Goal: Task Accomplishment & Management: Manage account settings

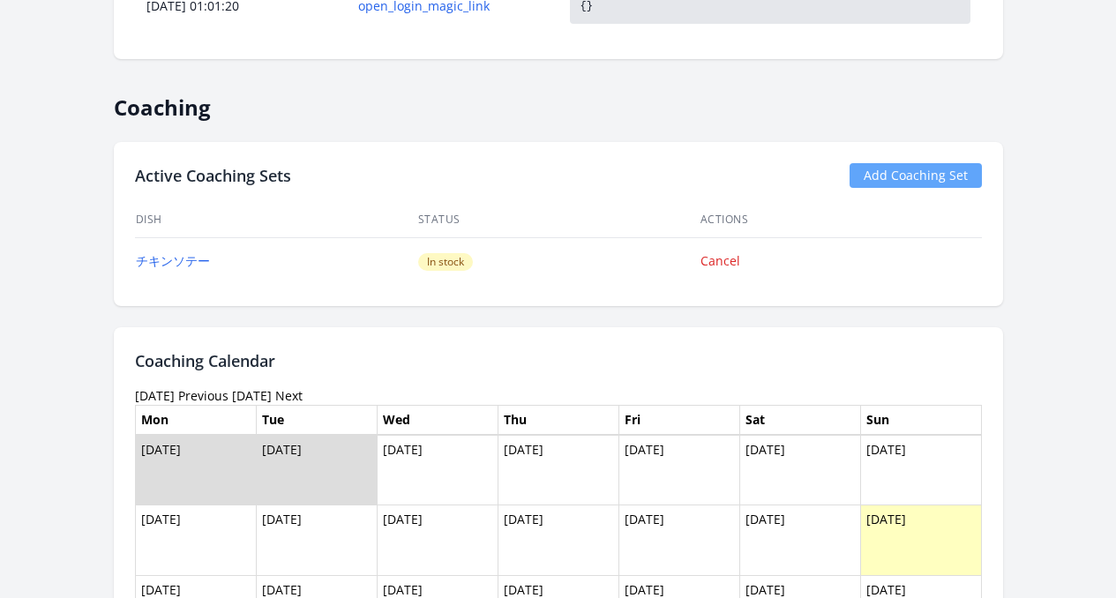
scroll to position [1088, 0]
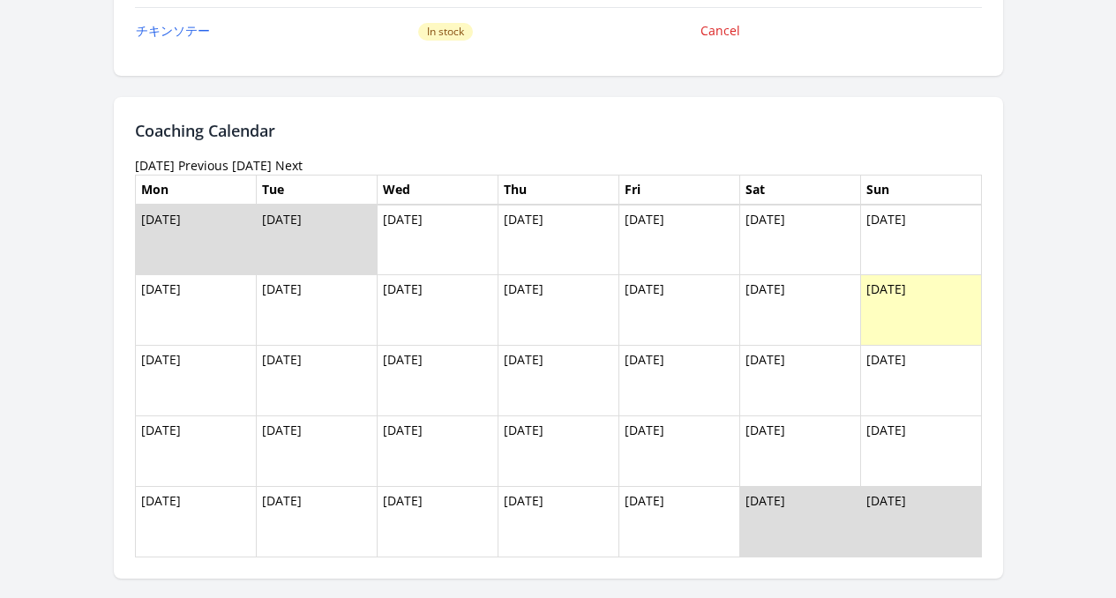
scroll to position [1217, 0]
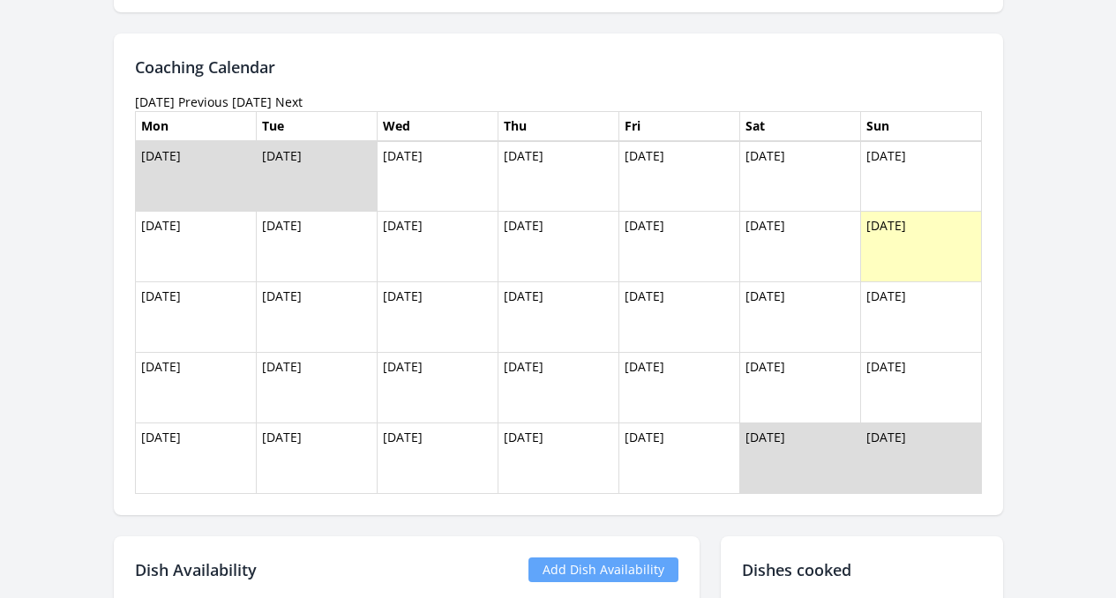
click at [192, 104] on link "Previous" at bounding box center [203, 101] width 50 height 17
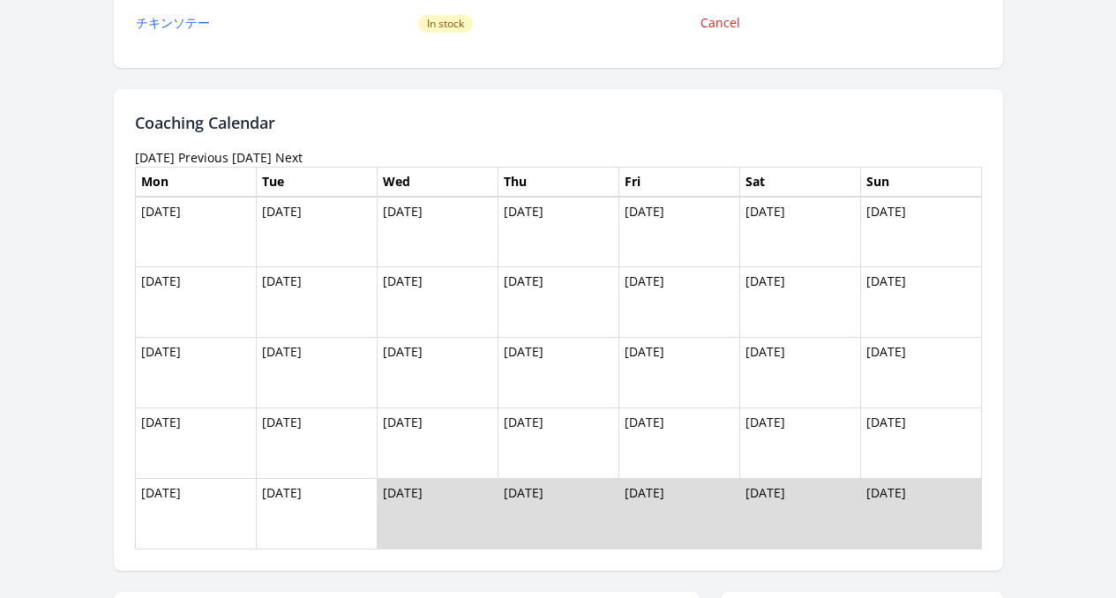
scroll to position [1118, 0]
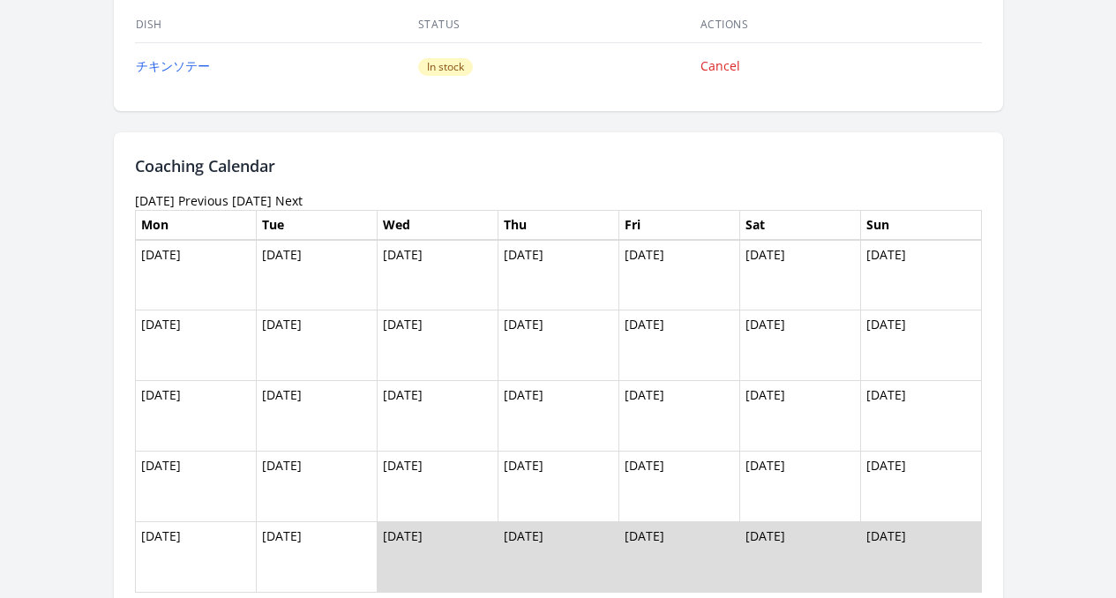
click at [189, 202] on link "Previous" at bounding box center [203, 200] width 50 height 17
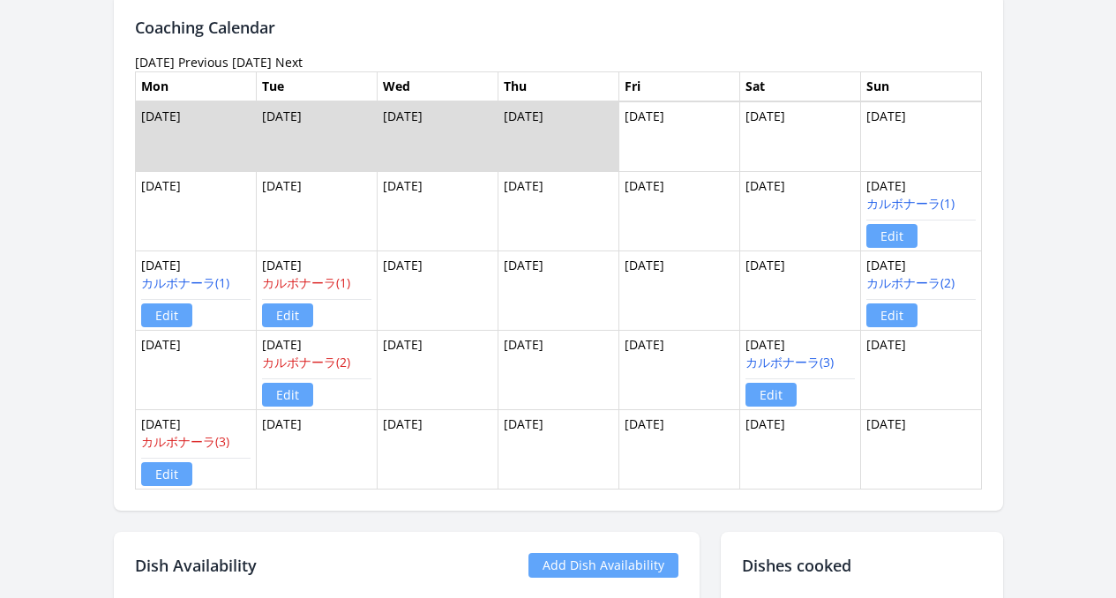
scroll to position [1185, 0]
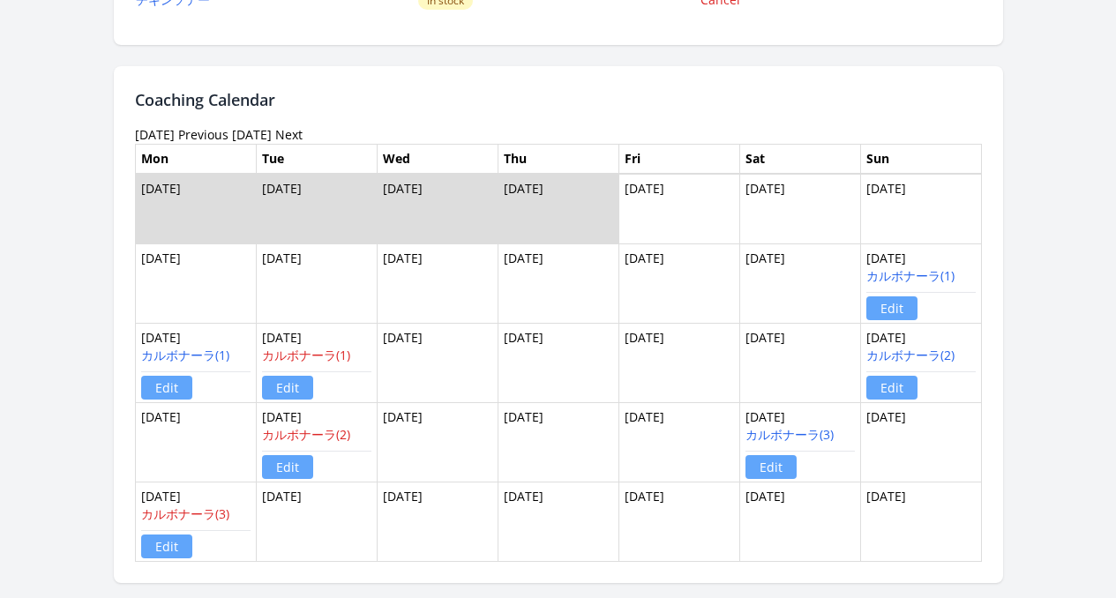
click at [275, 135] on link "Next" at bounding box center [288, 134] width 27 height 17
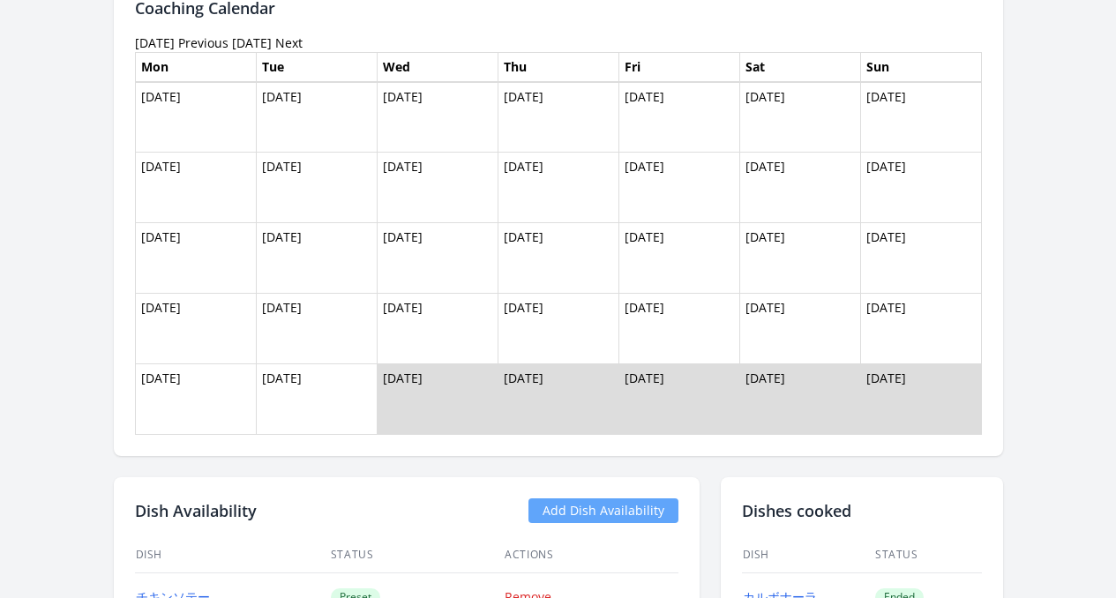
scroll to position [1118, 0]
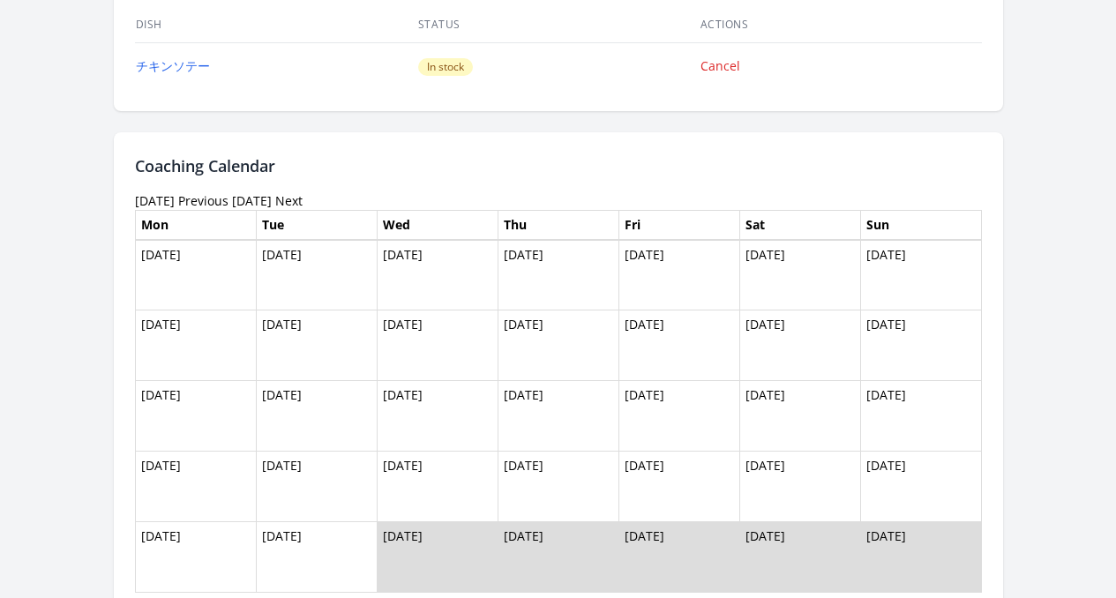
click at [275, 200] on link "Next" at bounding box center [288, 200] width 27 height 17
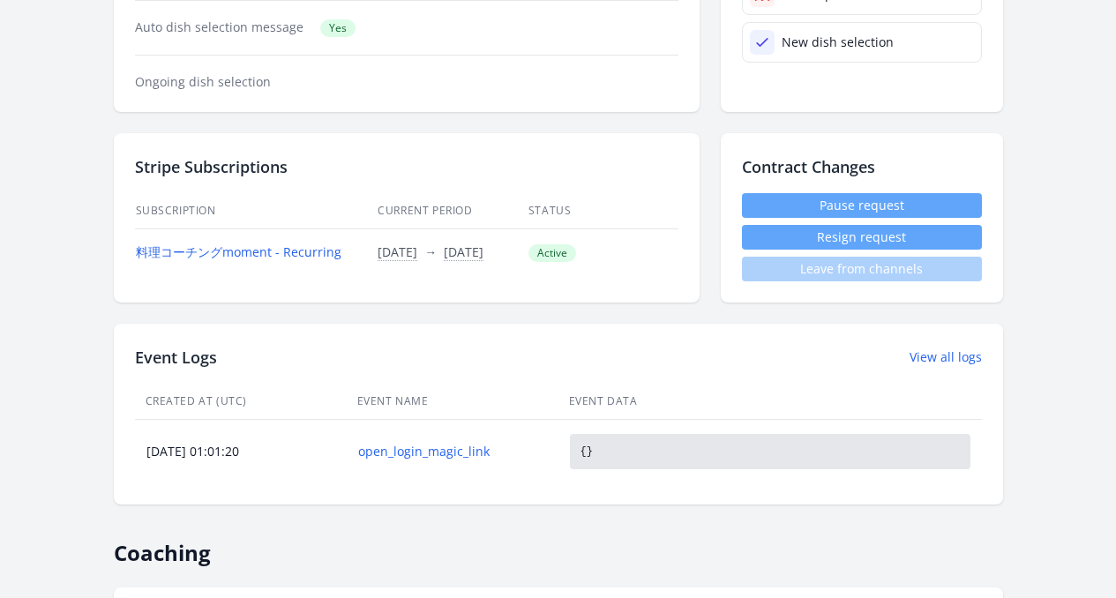
scroll to position [848, 0]
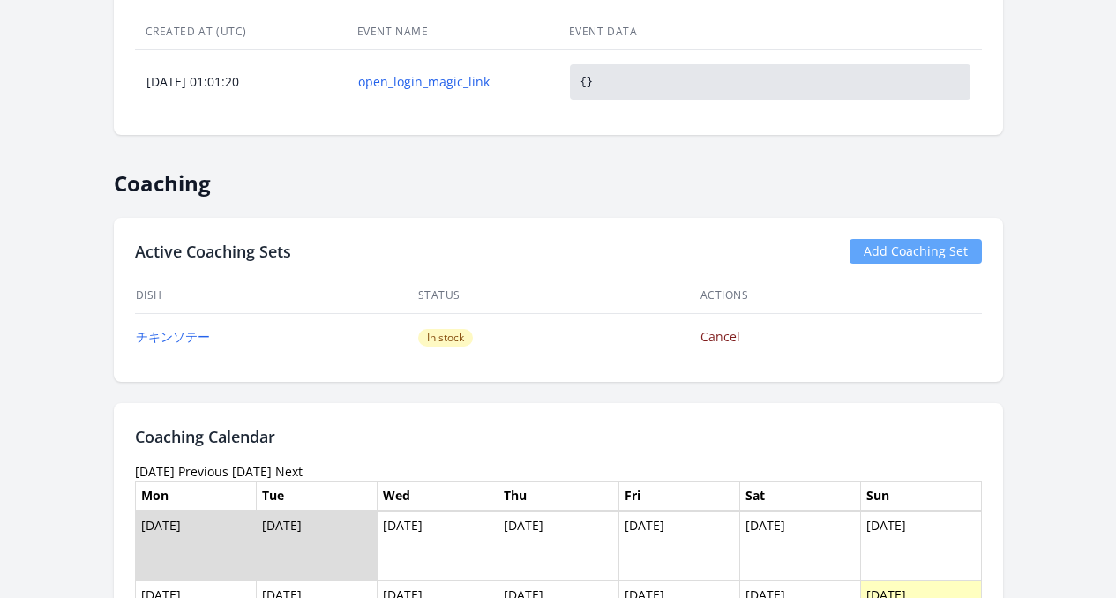
click at [729, 343] on link "Cancel" at bounding box center [720, 336] width 40 height 17
click at [735, 339] on link "Cancel" at bounding box center [720, 336] width 40 height 17
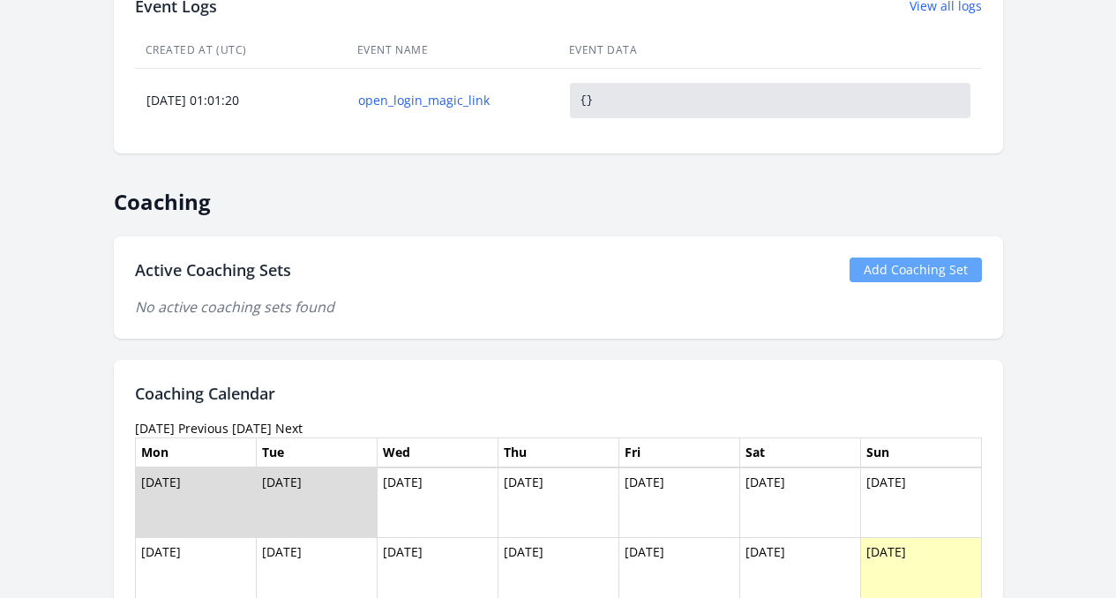
scroll to position [1051, 0]
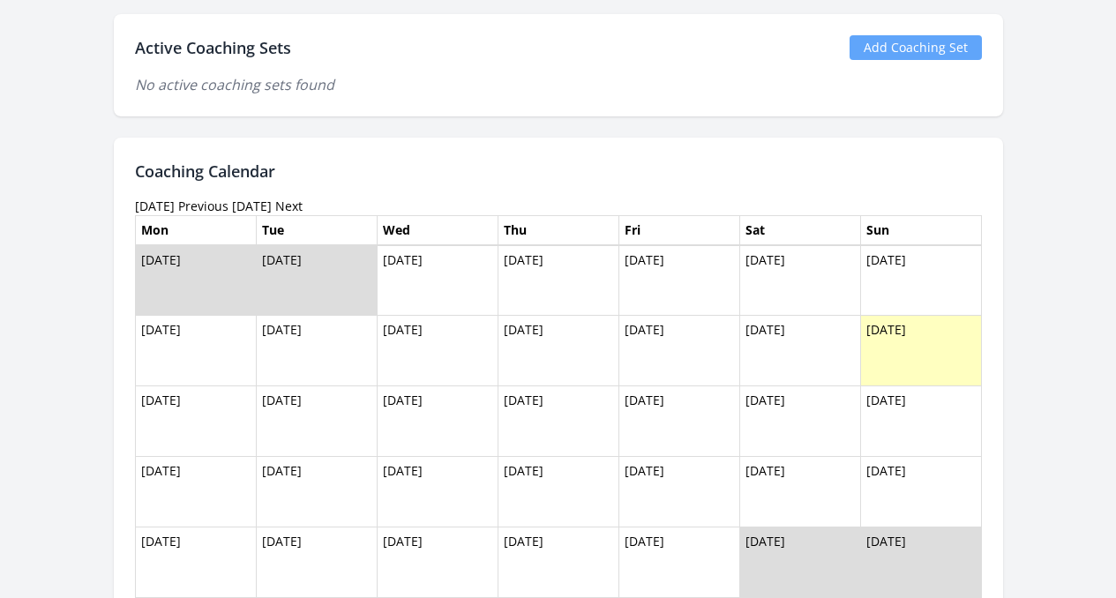
click at [937, 47] on link "Add Coaching Set" at bounding box center [915, 47] width 132 height 25
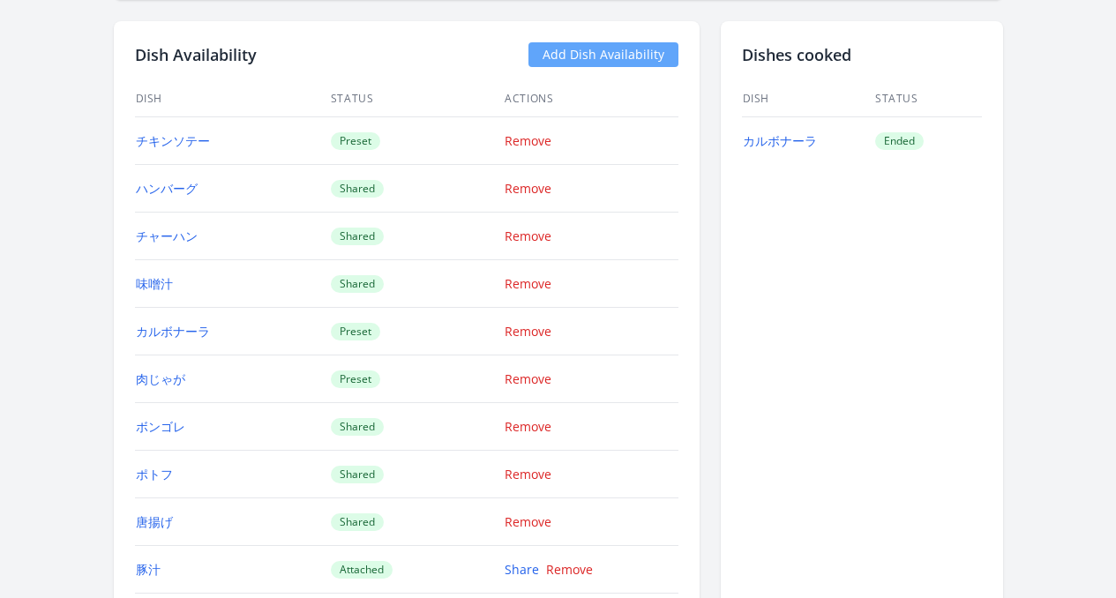
scroll to position [1579, 0]
